Goal: Task Accomplishment & Management: Complete application form

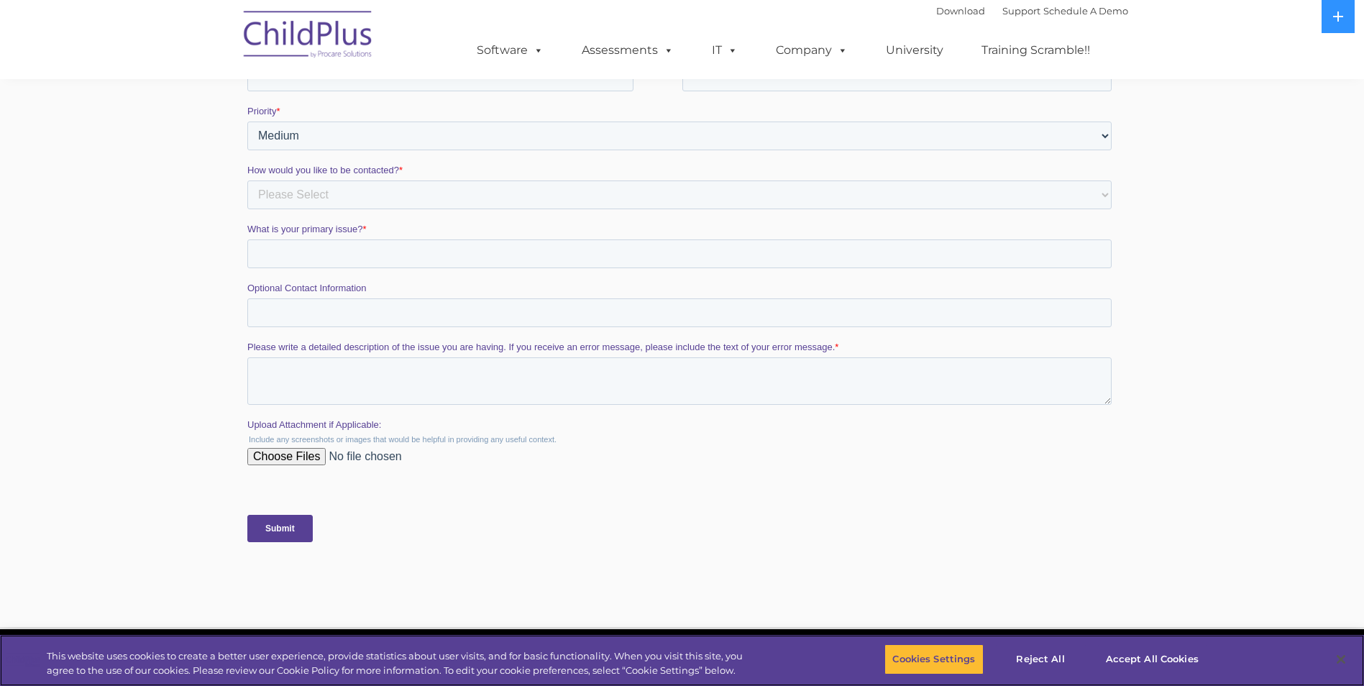
scroll to position [2390, 0]
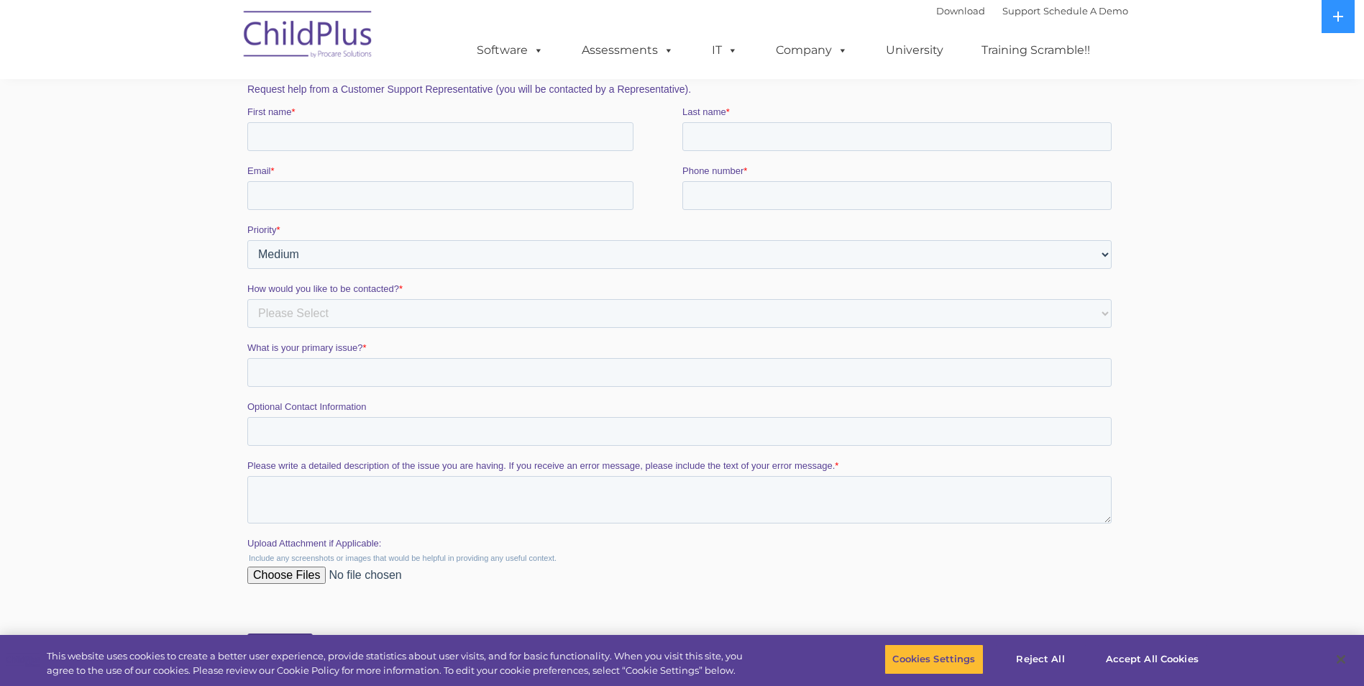
click at [1099, 255] on select "Please Select Low Medium High" at bounding box center [679, 253] width 864 height 29
select select "LOW"
click at [247, 239] on select "Please Select Low Medium High" at bounding box center [679, 253] width 864 height 29
click at [306, 136] on input "First name *" at bounding box center [440, 135] width 386 height 29
type input "[PERSON_NAME]"
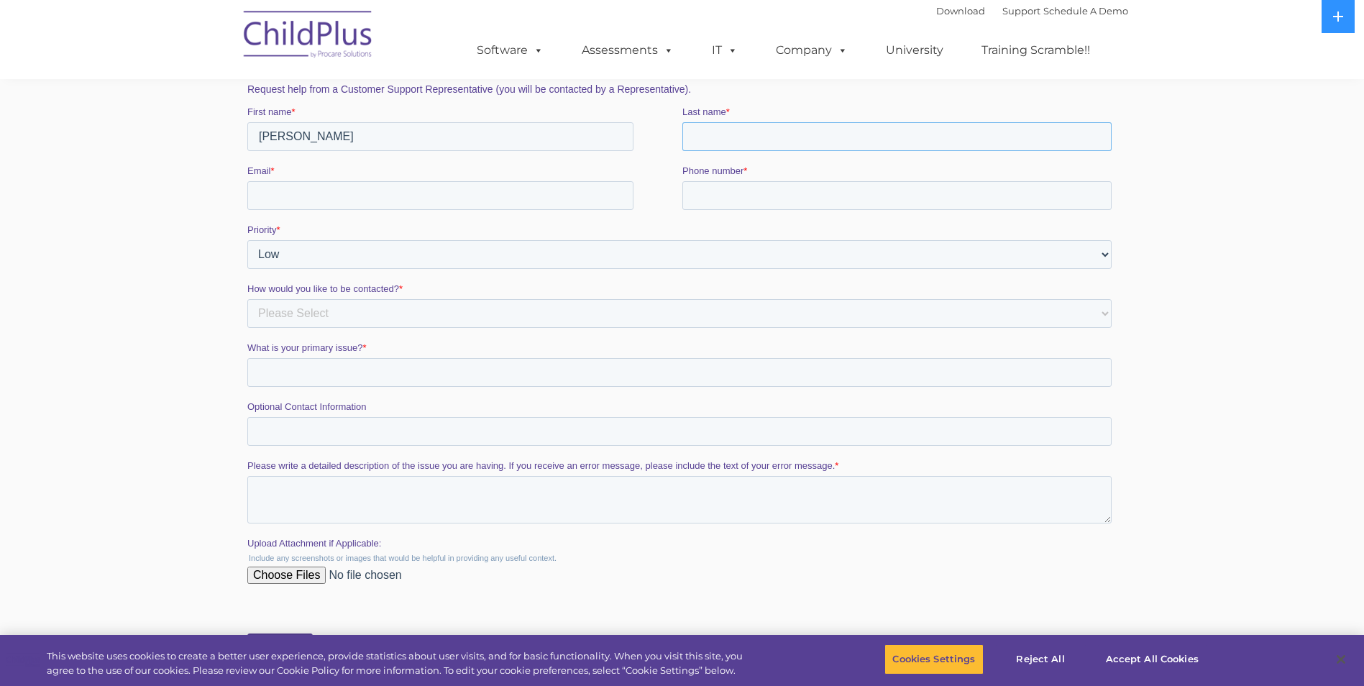
click at [712, 134] on input "Last name *" at bounding box center [896, 135] width 429 height 29
type input "[PERSON_NAME]"
click at [342, 191] on input "Email *" at bounding box center [440, 194] width 386 height 29
type input "[EMAIL_ADDRESS][DOMAIN_NAME]"
click at [801, 196] on input "Phone number *" at bounding box center [896, 194] width 429 height 29
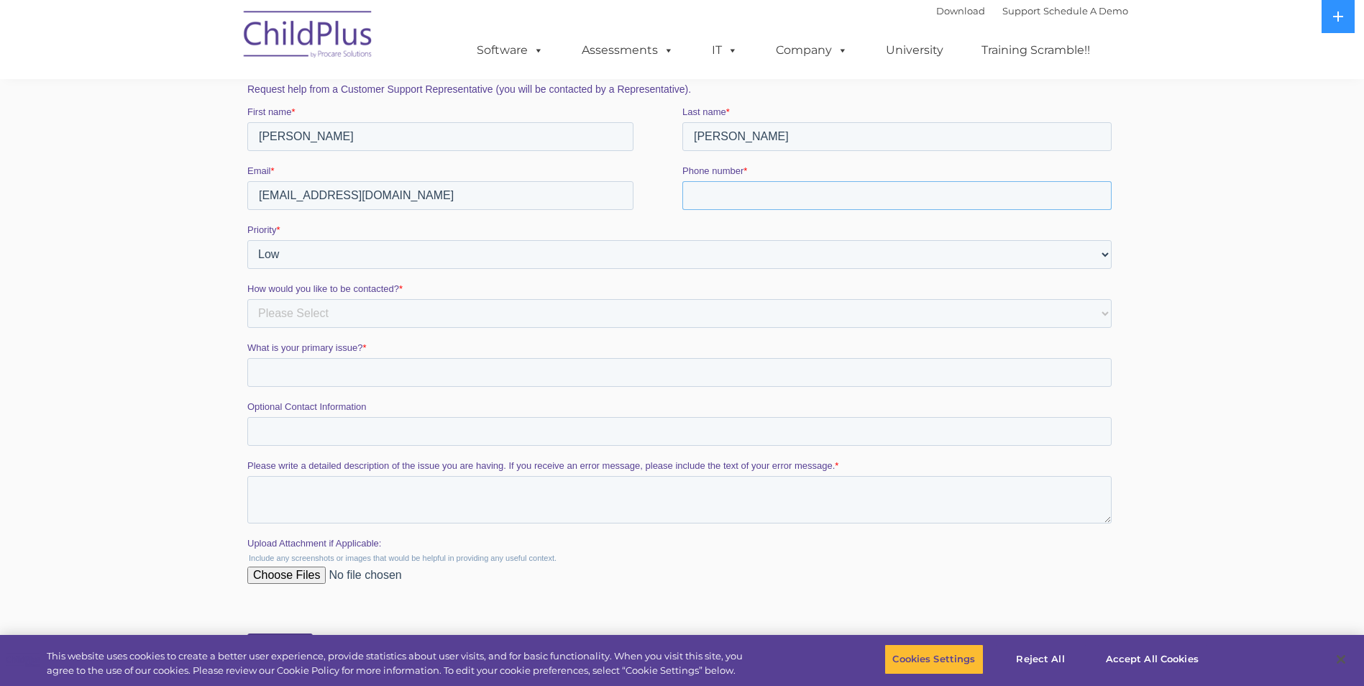
type input "17757895615"
click at [333, 301] on select "Please Select Phone Email" at bounding box center [679, 312] width 864 height 29
select select "Email"
click at [247, 298] on select "Please Select Phone Email" at bounding box center [679, 312] width 864 height 29
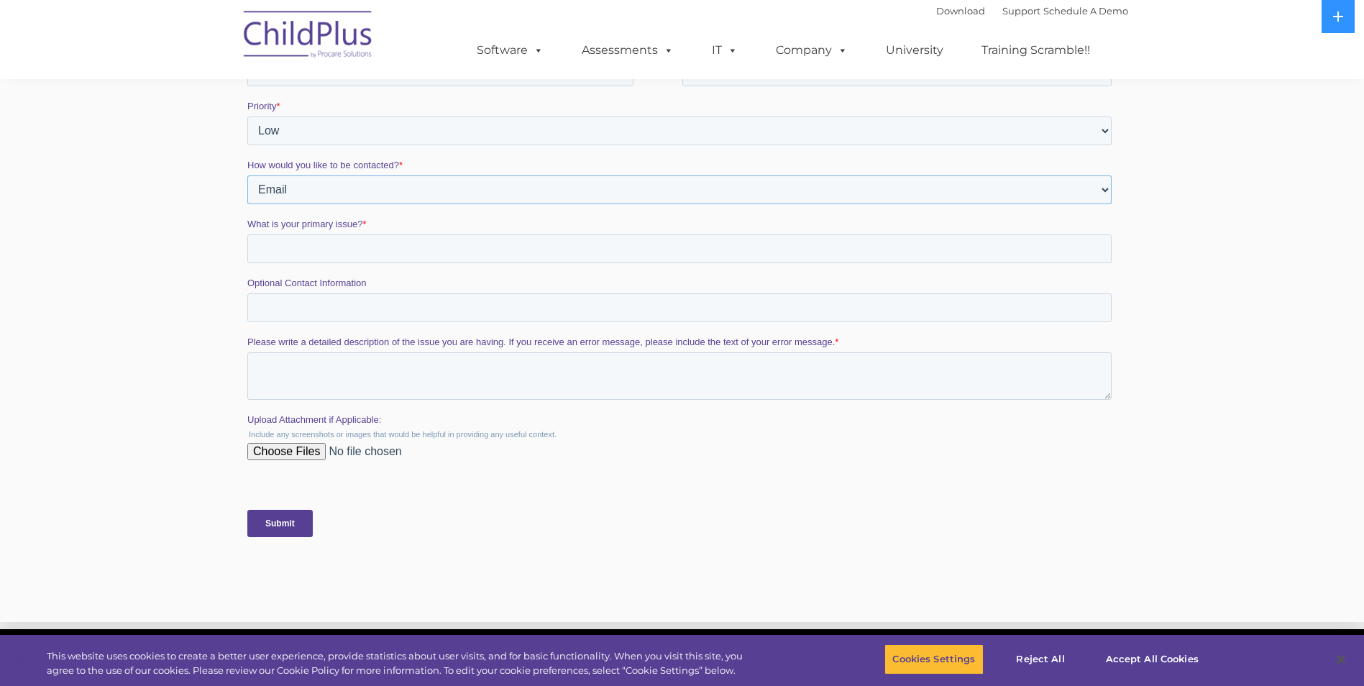
scroll to position [2534, 0]
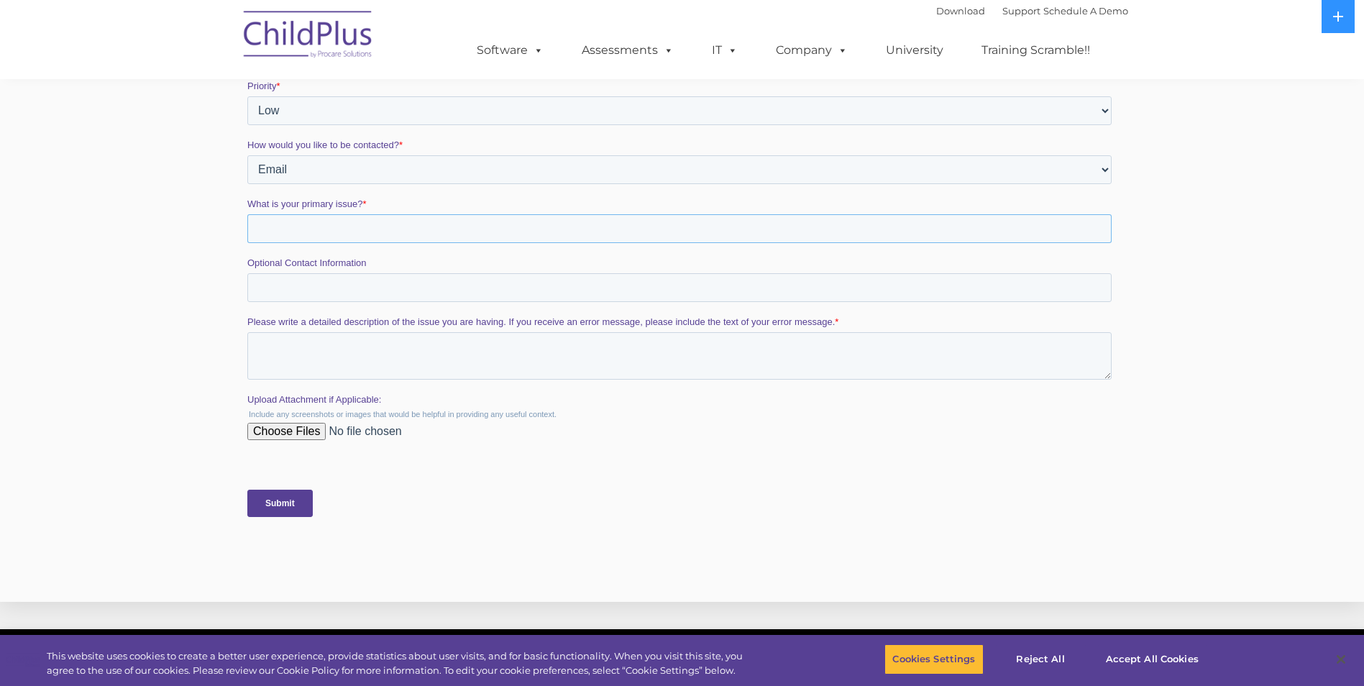
click at [337, 226] on input "What is your primary issue? *" at bounding box center [679, 228] width 864 height 29
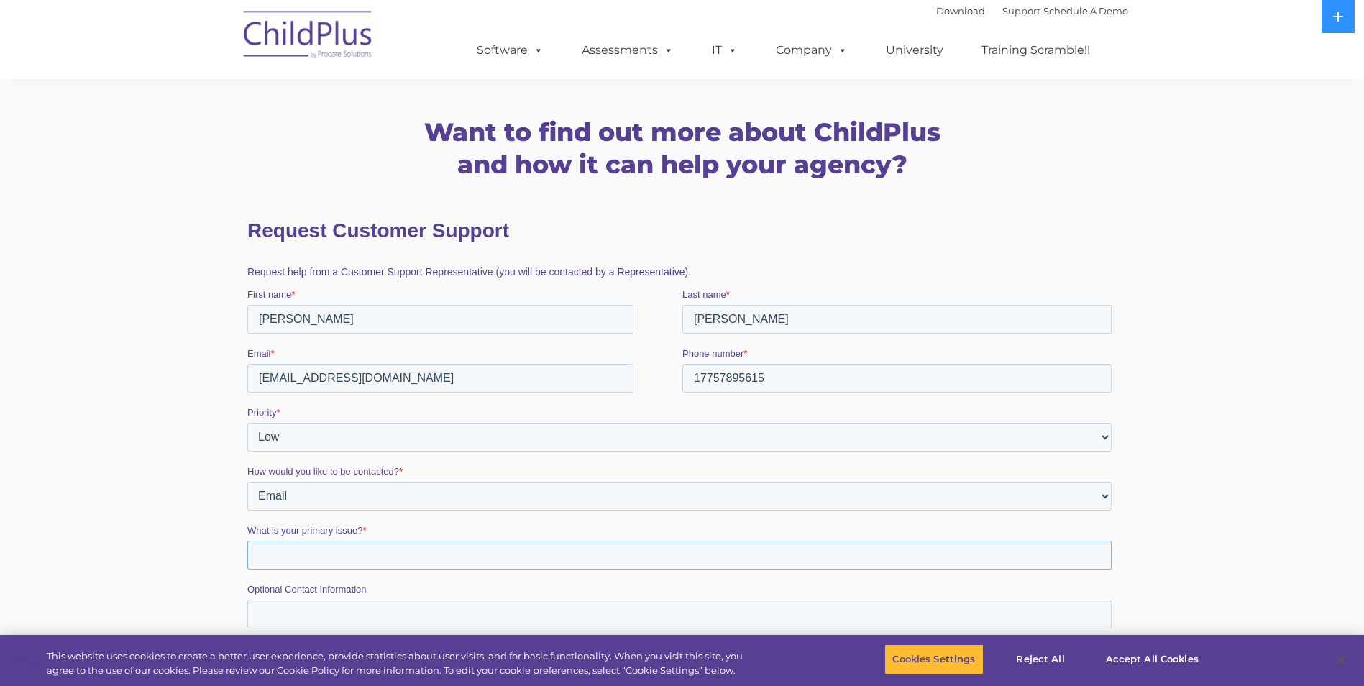
scroll to position [2301, 0]
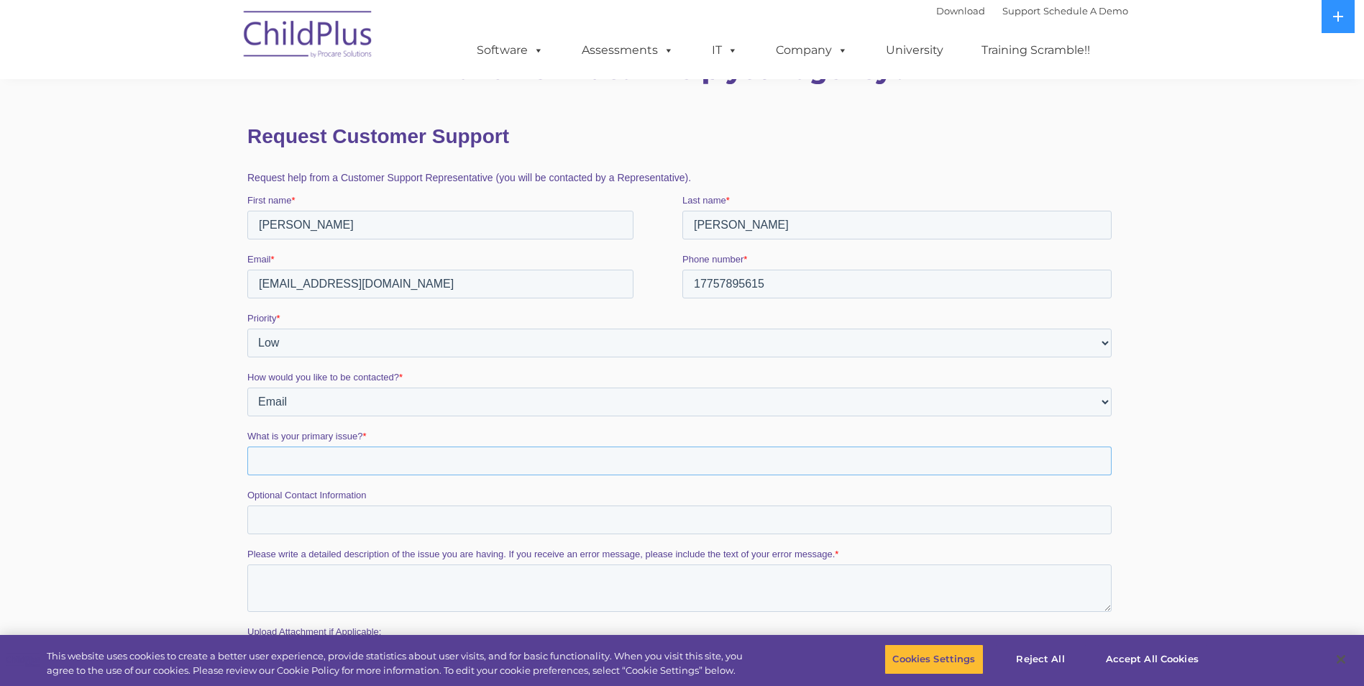
click at [321, 455] on input "What is your primary issue? *" at bounding box center [679, 460] width 864 height 29
type input "w"
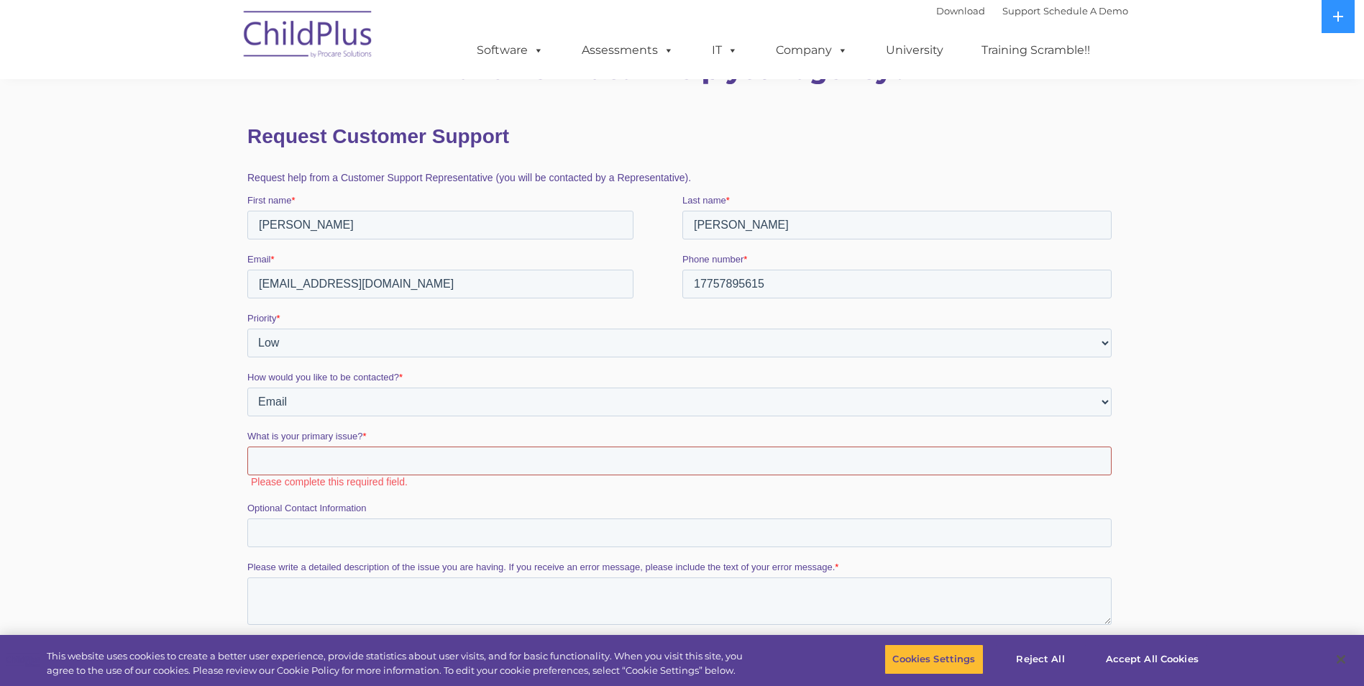
click at [340, 458] on input "What is your primary issue? *" at bounding box center [679, 460] width 864 height 29
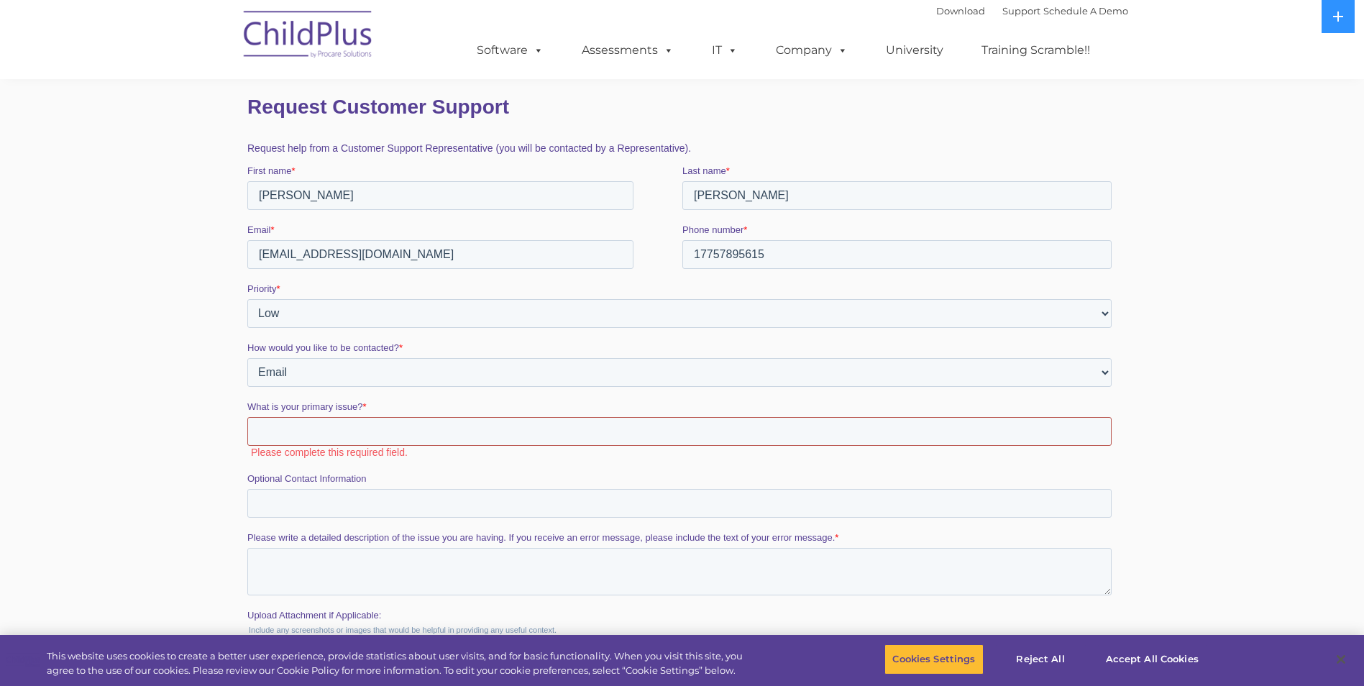
scroll to position [2332, 0]
click at [278, 438] on input "What is your primary issue? *" at bounding box center [679, 429] width 864 height 29
click at [306, 430] on input "What is your primary issue? *" at bounding box center [679, 429] width 864 height 29
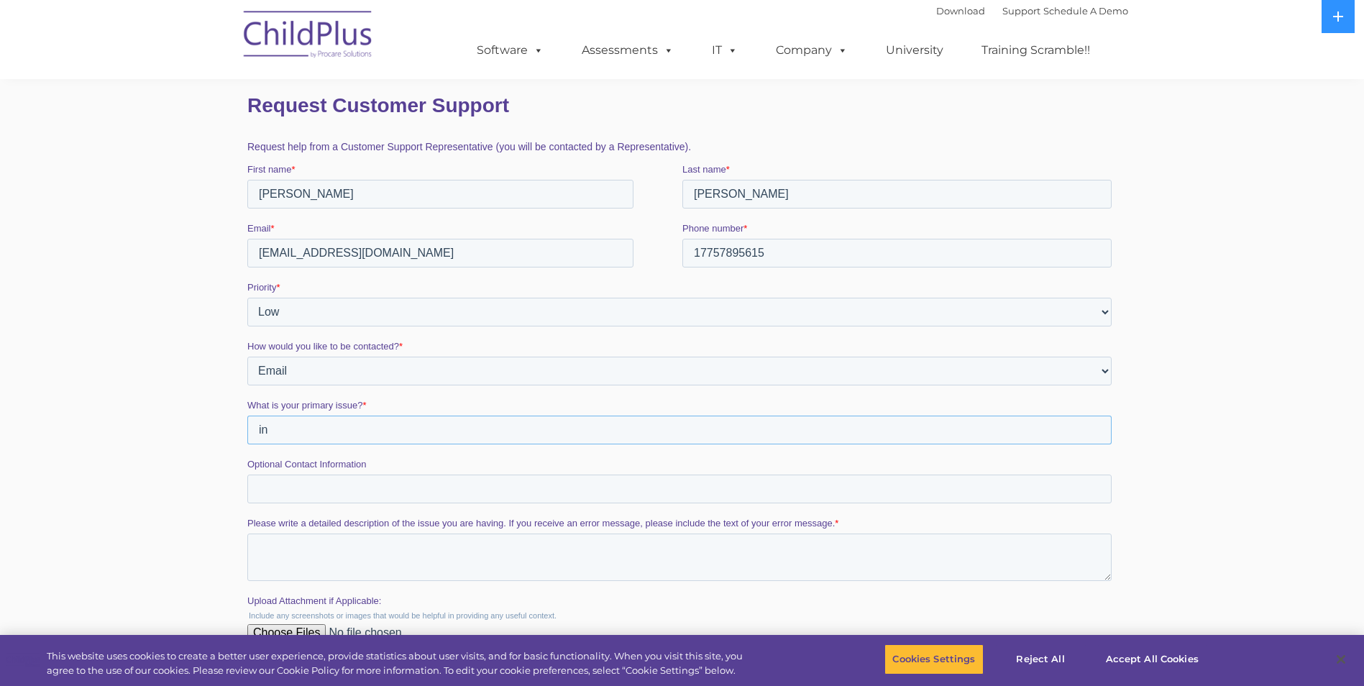
type input "i"
type input "conversion to childplus desktop to online"
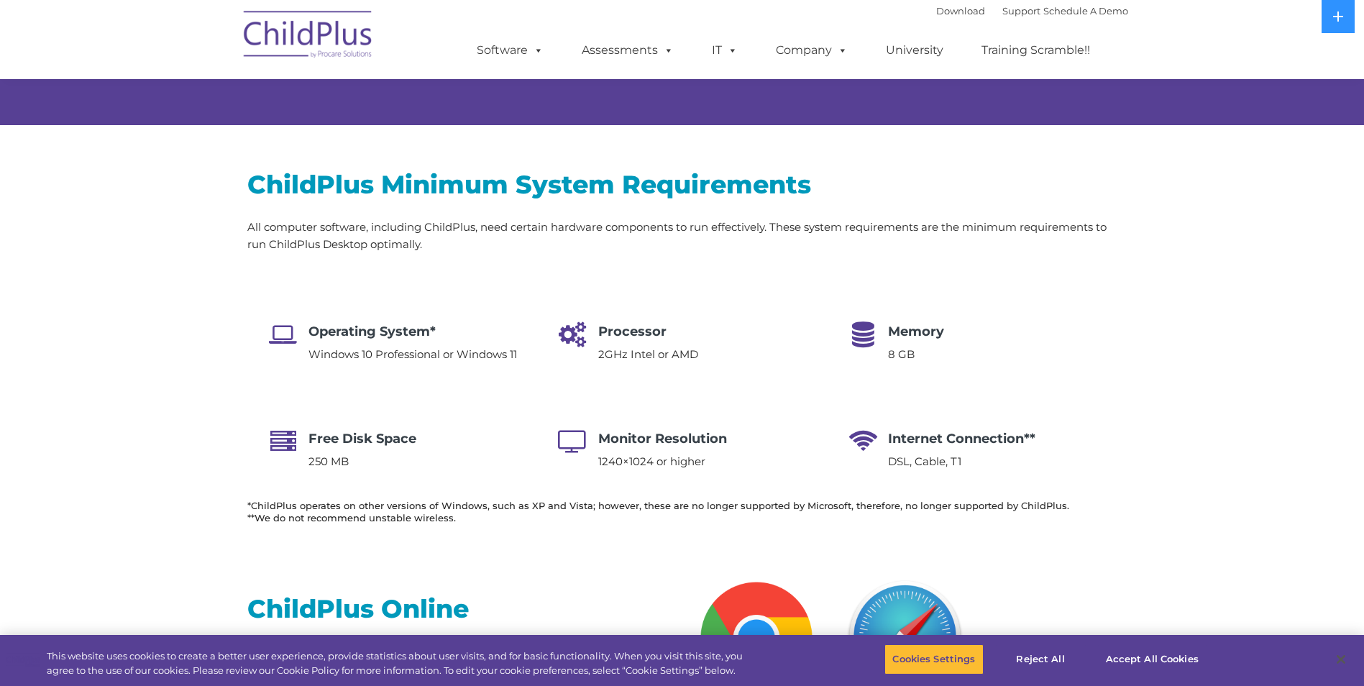
scroll to position [0, 0]
